Goal: Transaction & Acquisition: Subscribe to service/newsletter

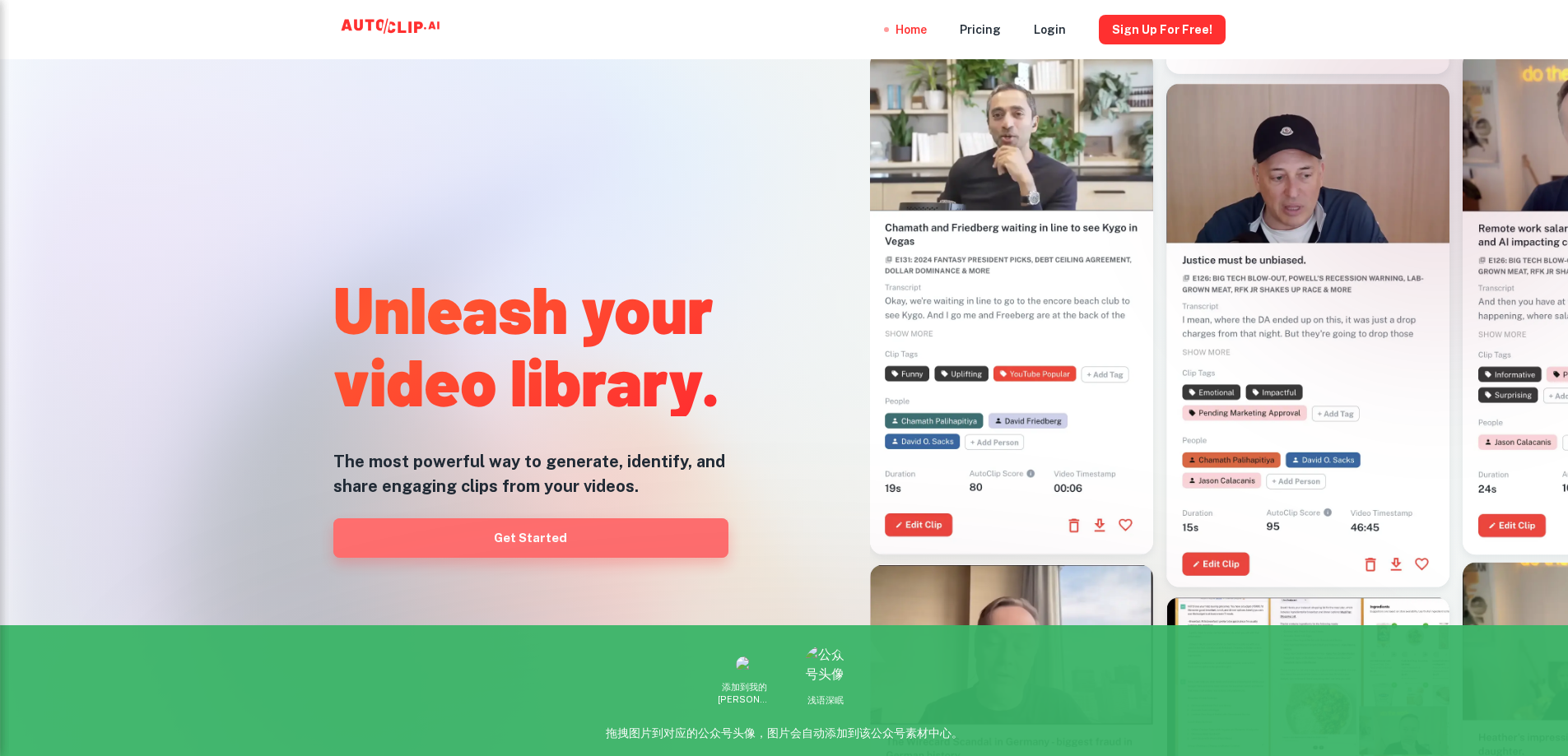
click at [531, 542] on link "Get Started" at bounding box center [531, 538] width 395 height 40
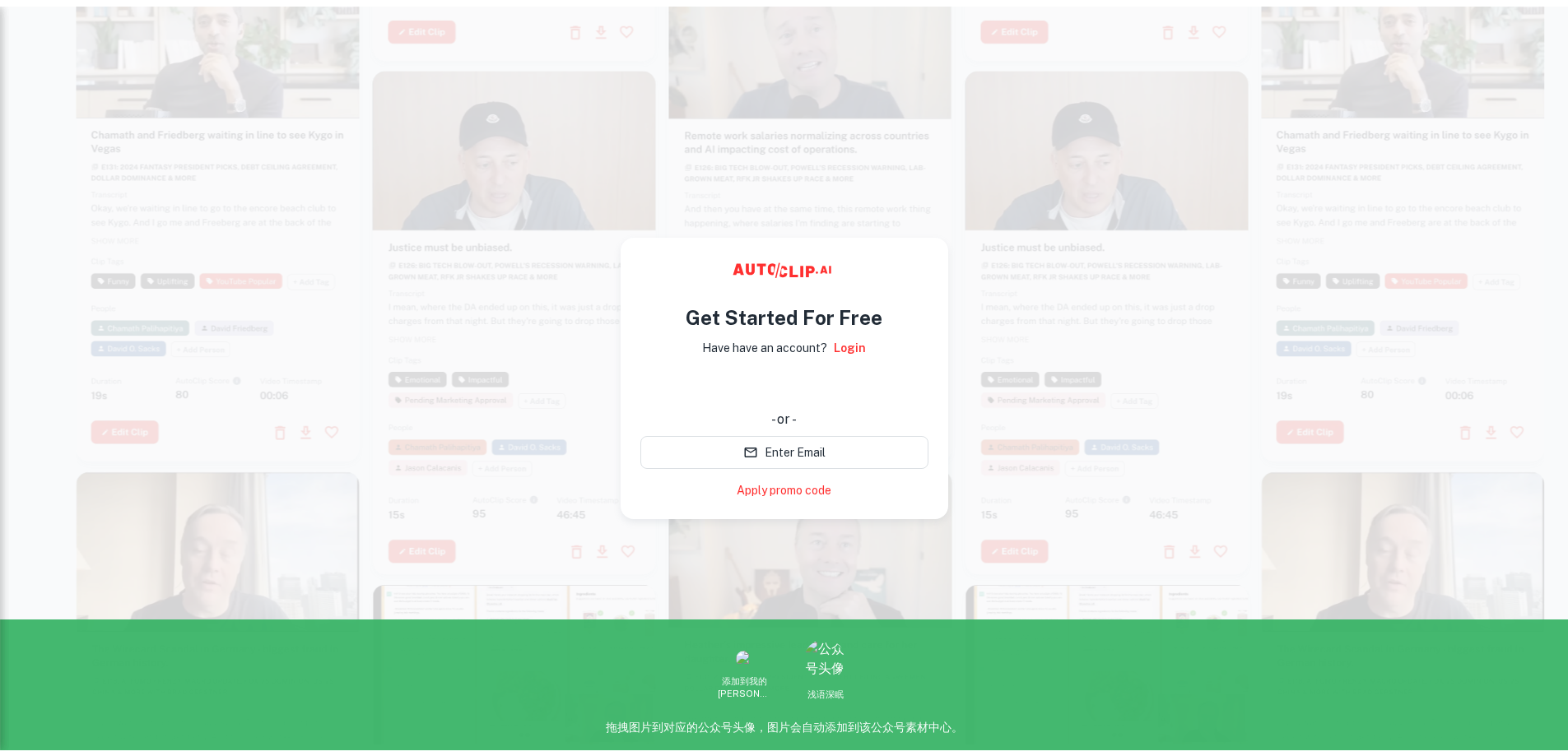
scroll to position [14, 0]
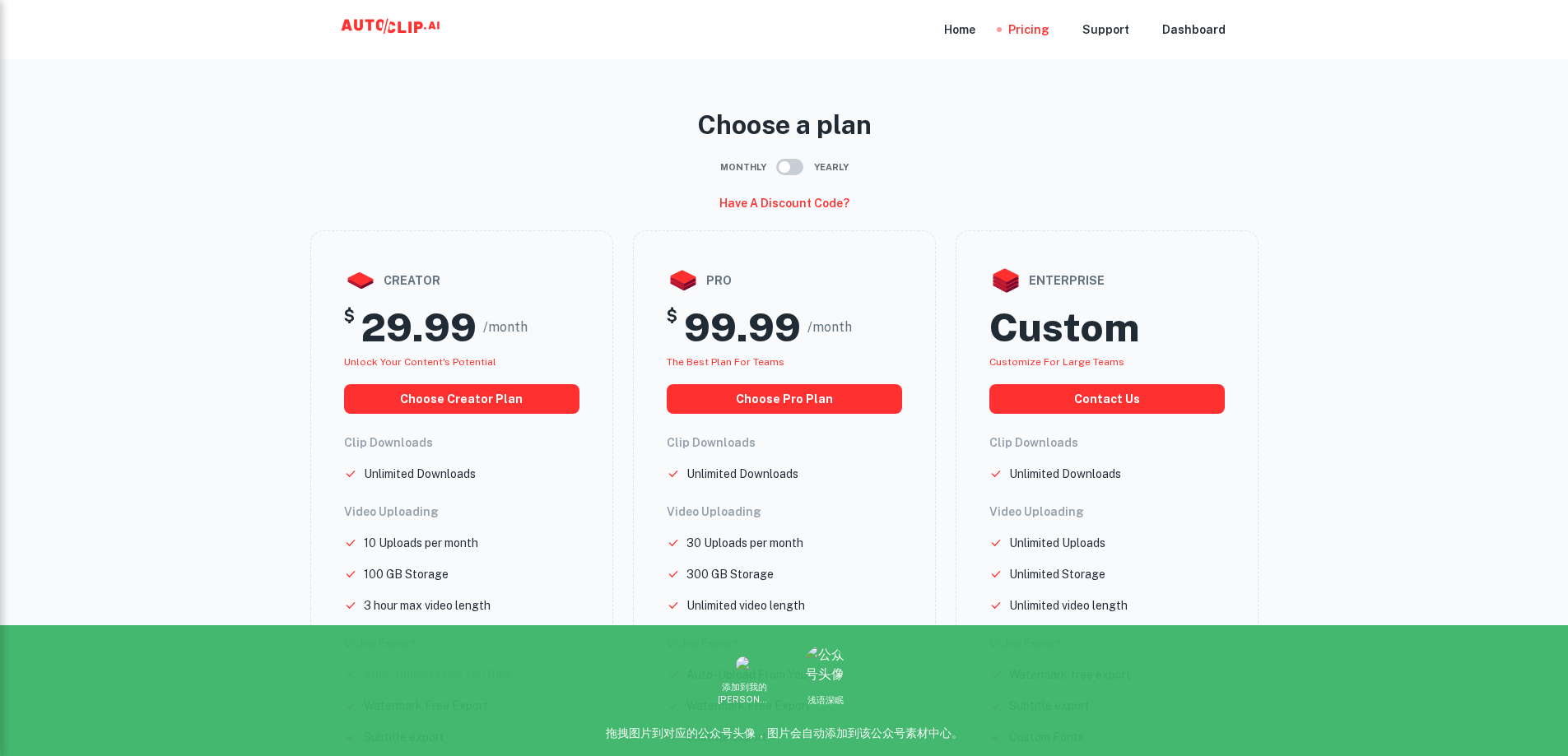
click at [534, 102] on div "Choose a plan Monthly Yearly Have a discount code? creator $ 29.99 /month Unloc…" at bounding box center [784, 573] width 987 height 975
click at [957, 34] on div "Home" at bounding box center [960, 29] width 31 height 59
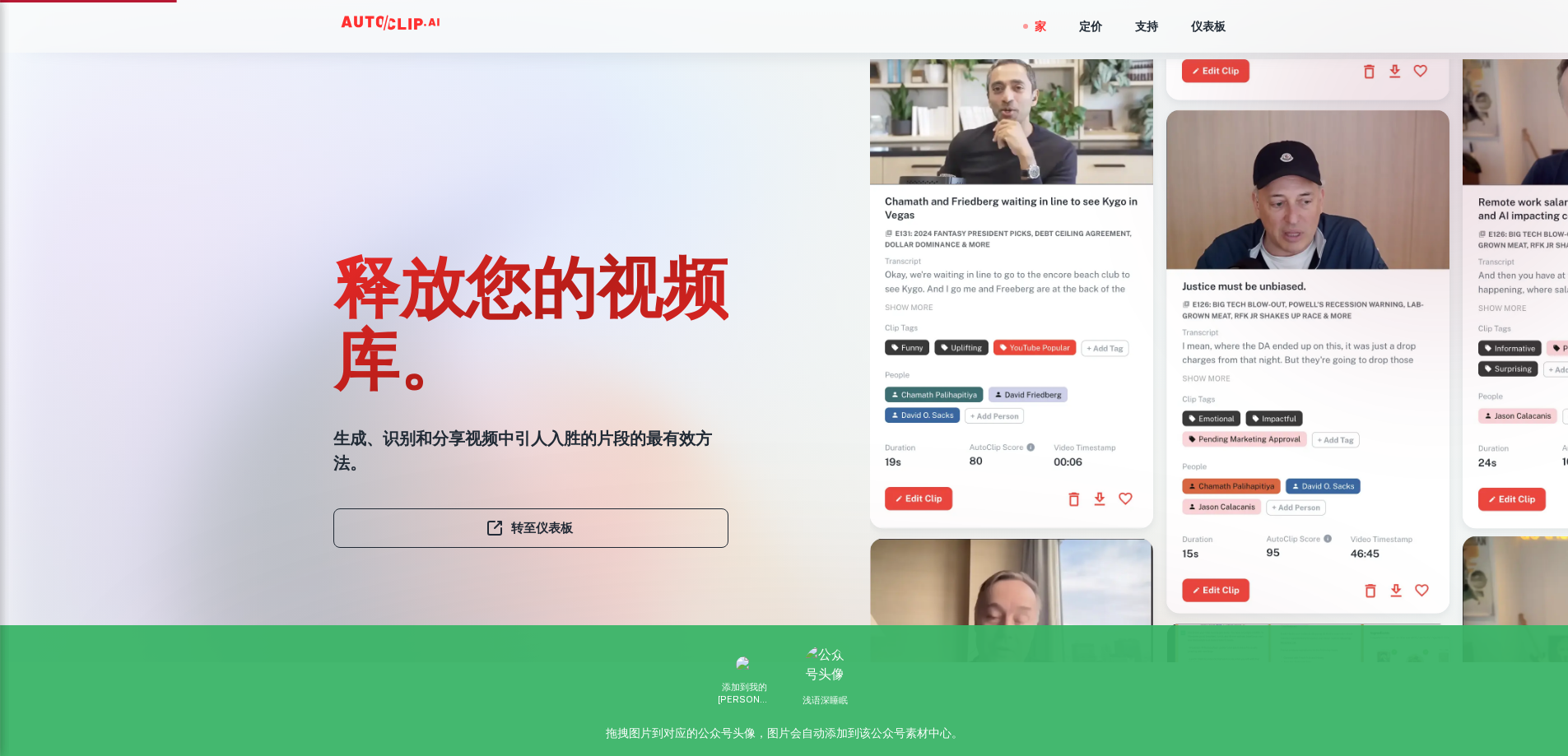
scroll to position [82, 0]
